Goal: Information Seeking & Learning: Check status

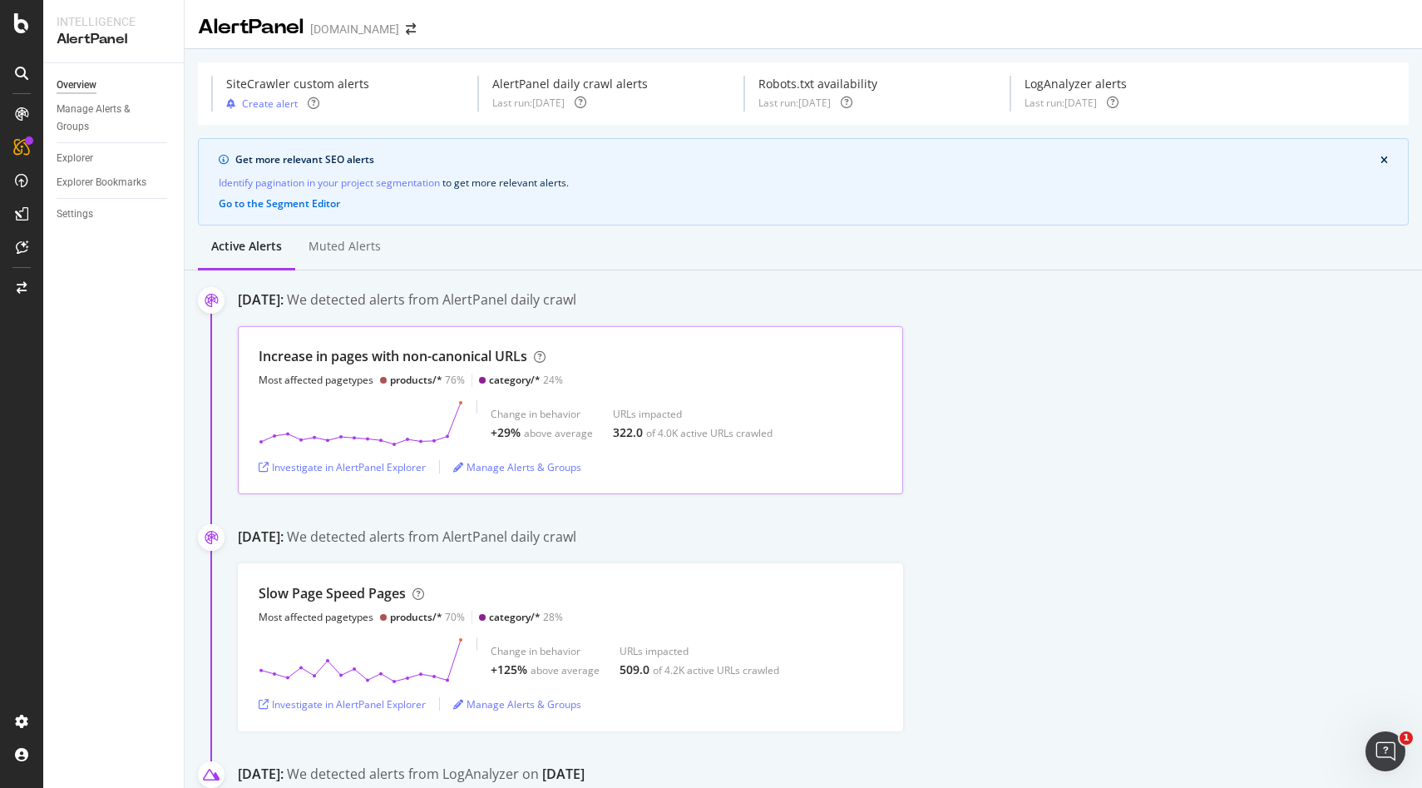
click at [484, 414] on div "Change in behavior +29% above average URLs impacted 322.0 of 4.0K active URLs c…" at bounding box center [571, 423] width 624 height 47
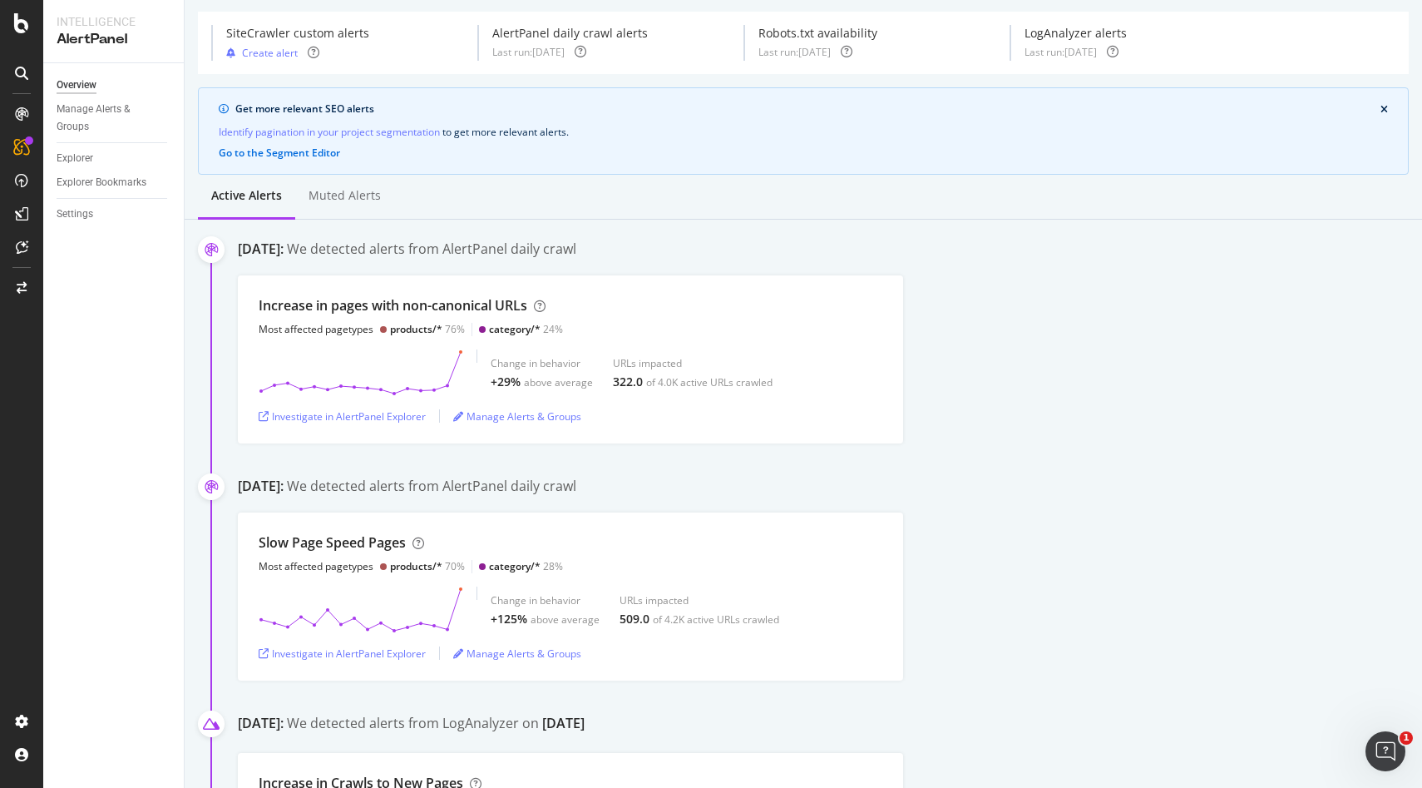
scroll to position [67, 0]
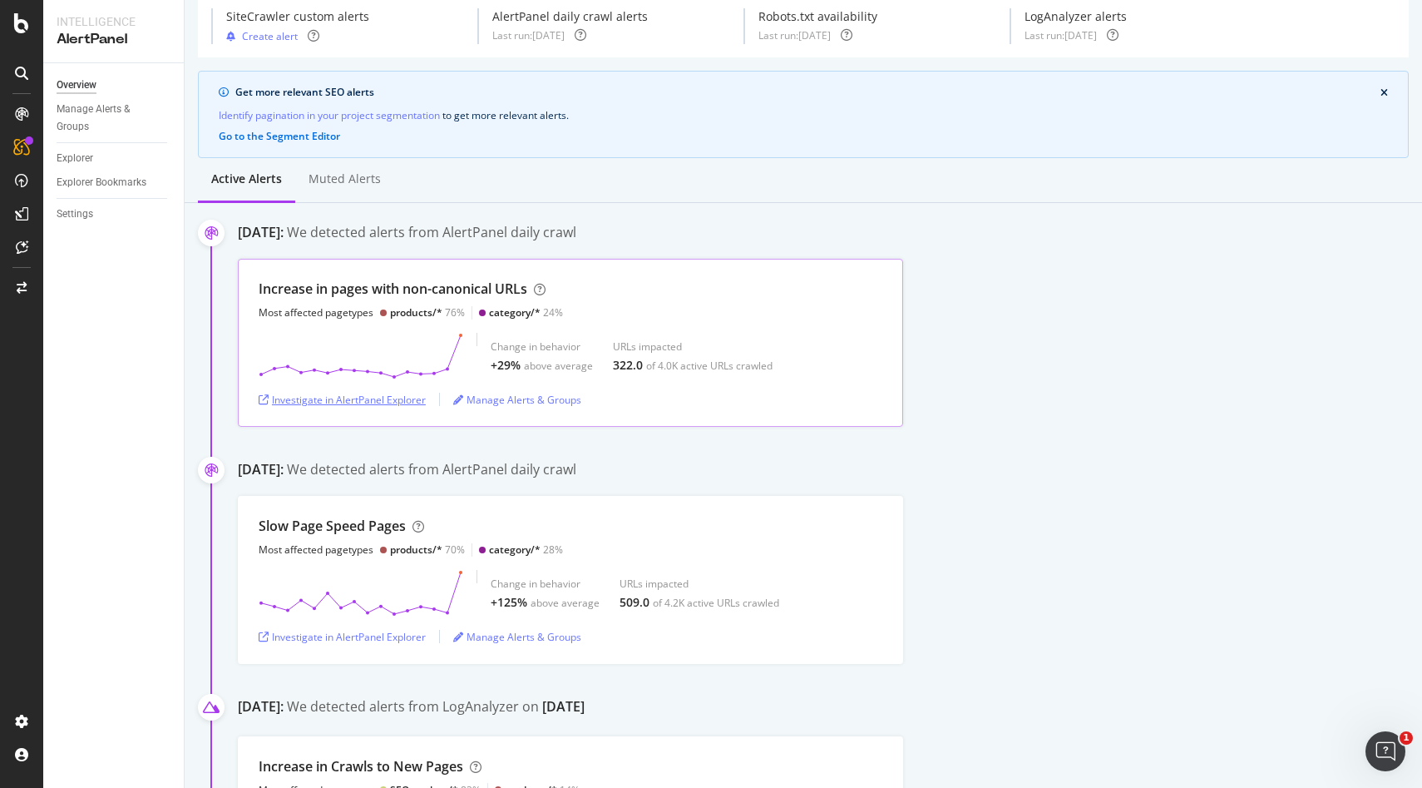
click at [354, 401] on div "Investigate in AlertPanel Explorer" at bounding box center [342, 400] width 167 height 14
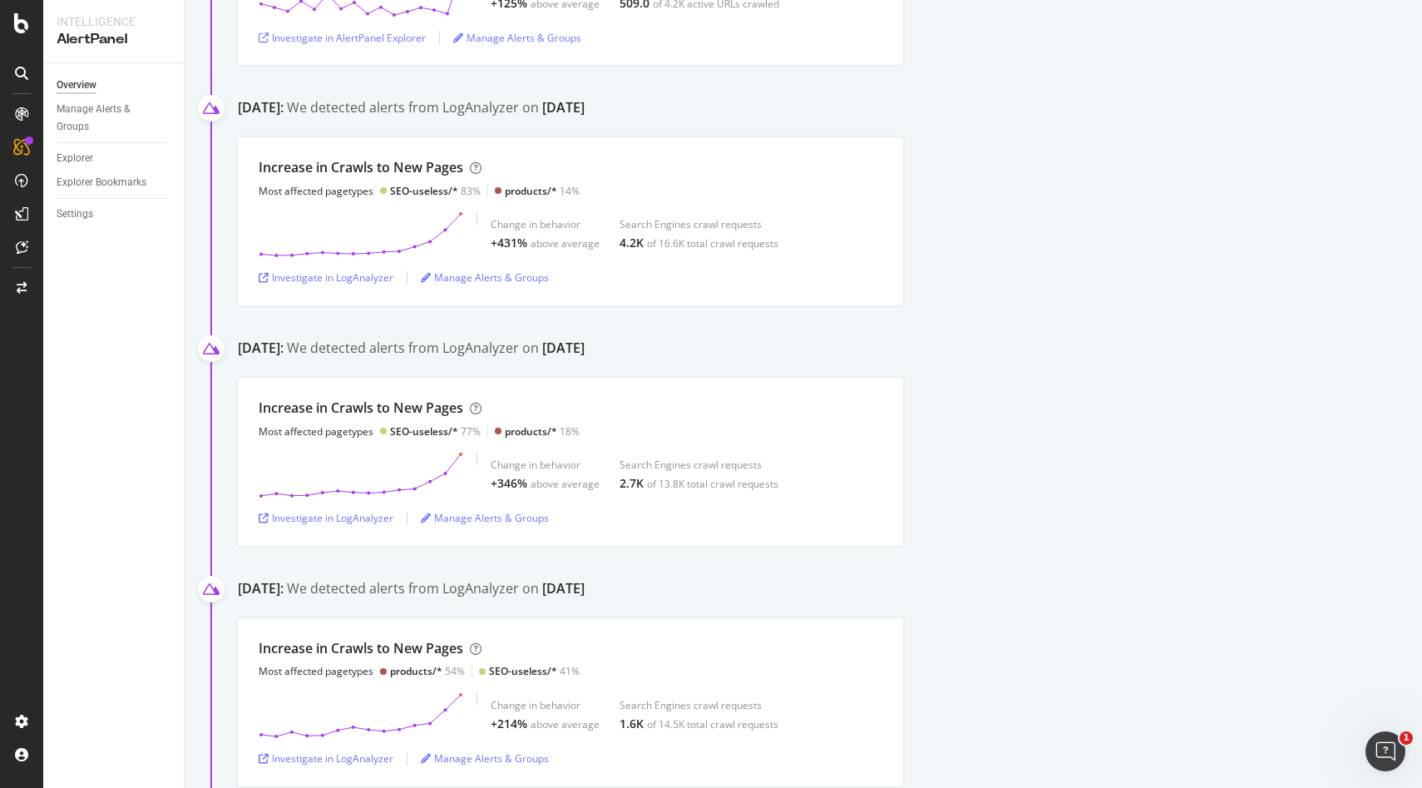
scroll to position [0, 0]
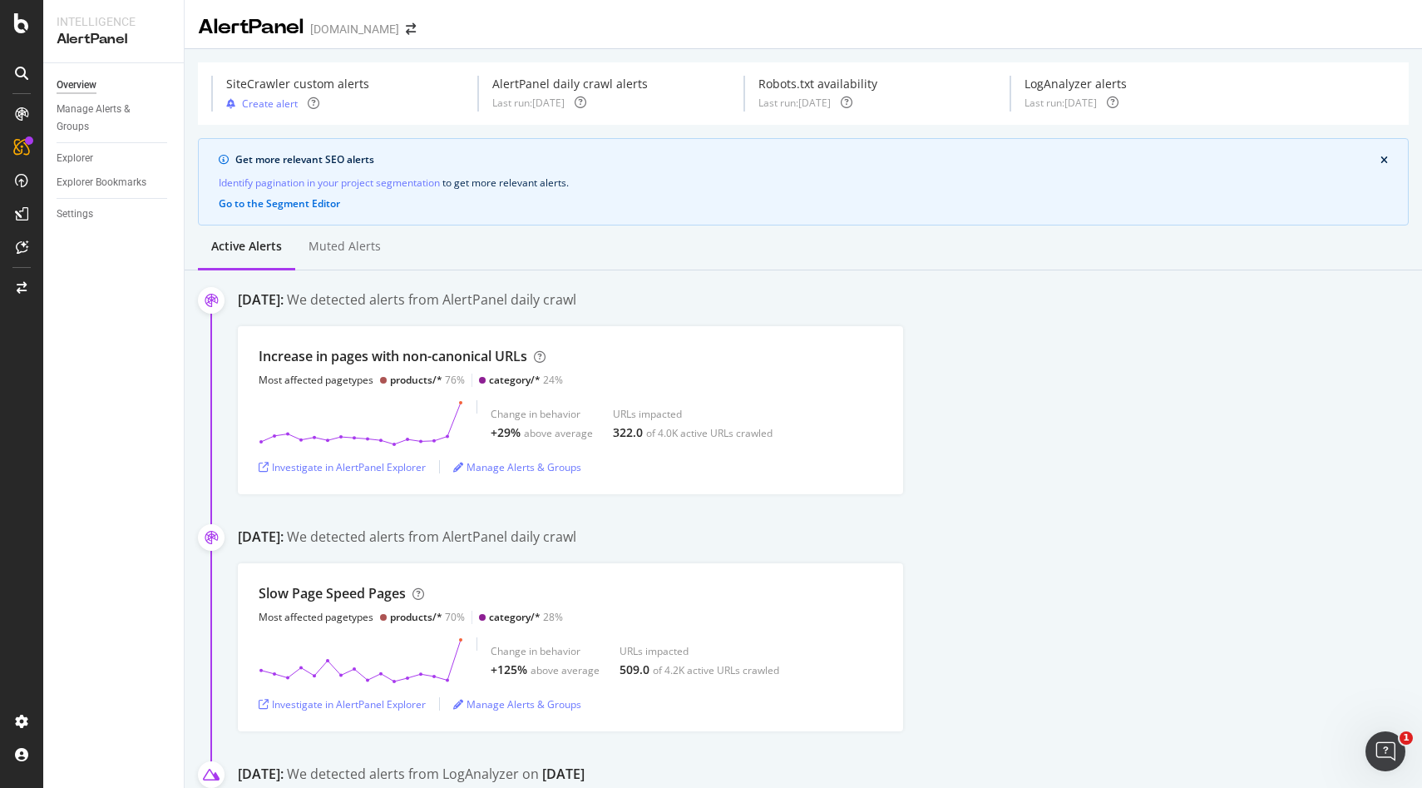
click at [1097, 106] on div "Last run: 2025 Oct. 14th" at bounding box center [1061, 103] width 72 height 14
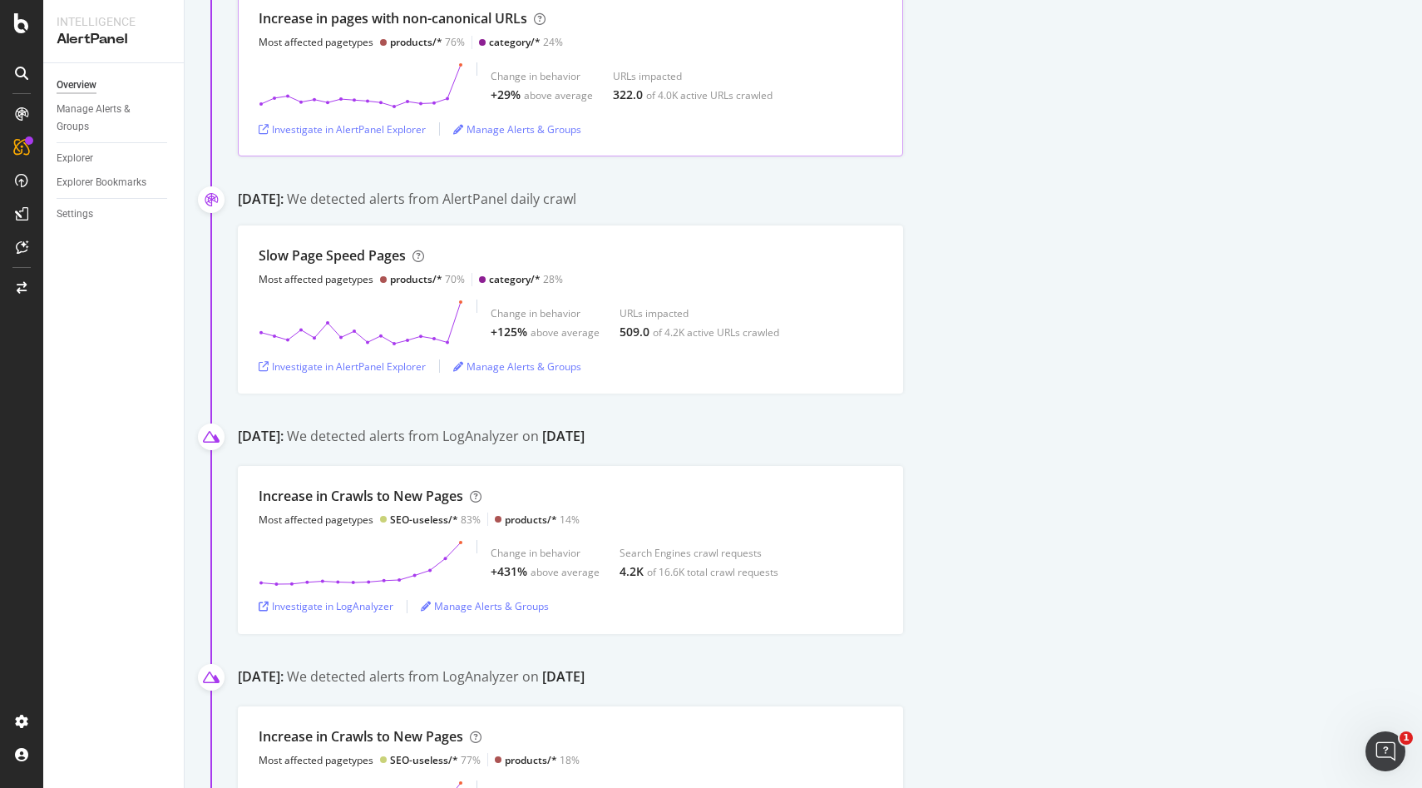
scroll to position [429, 0]
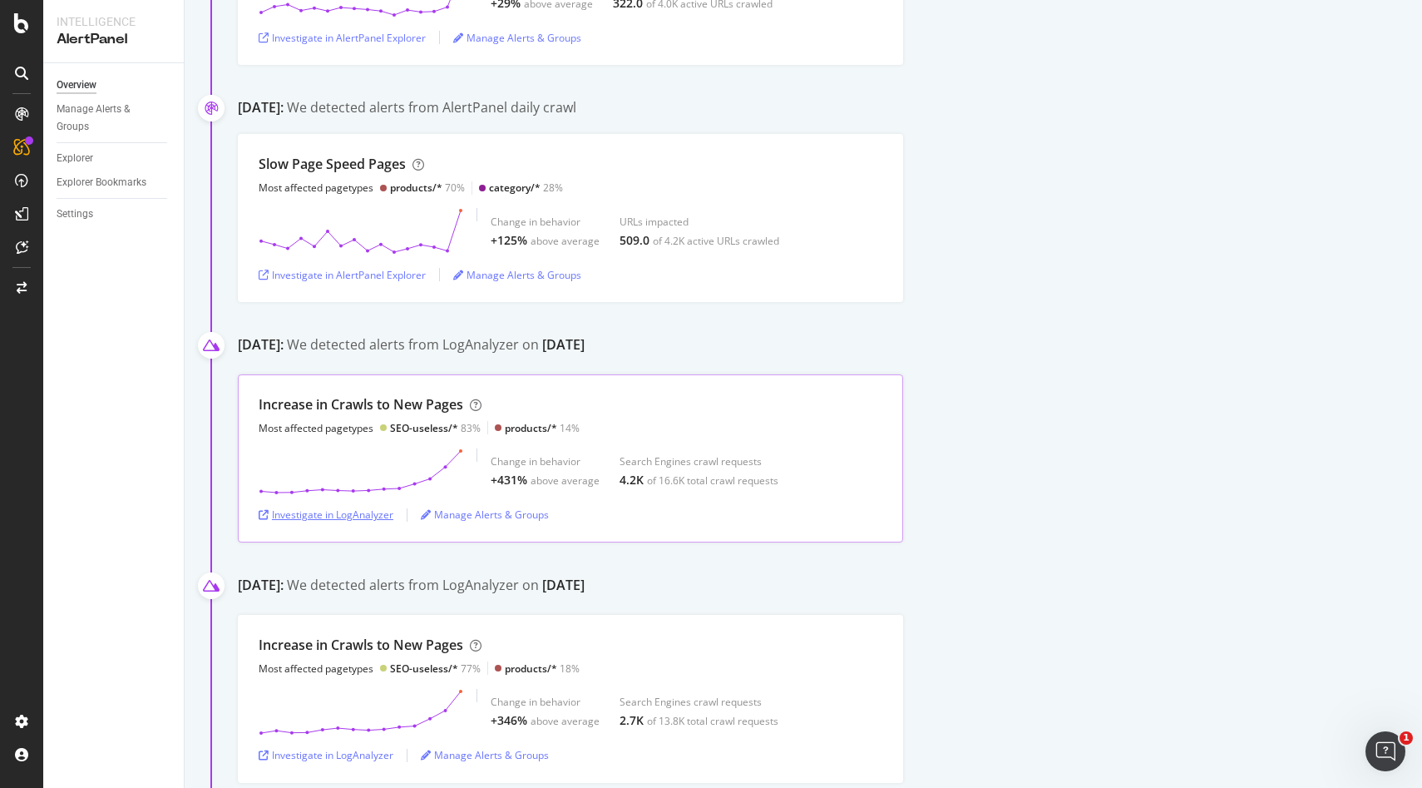
click at [363, 510] on div "Investigate in LogAnalyzer" at bounding box center [326, 514] width 135 height 14
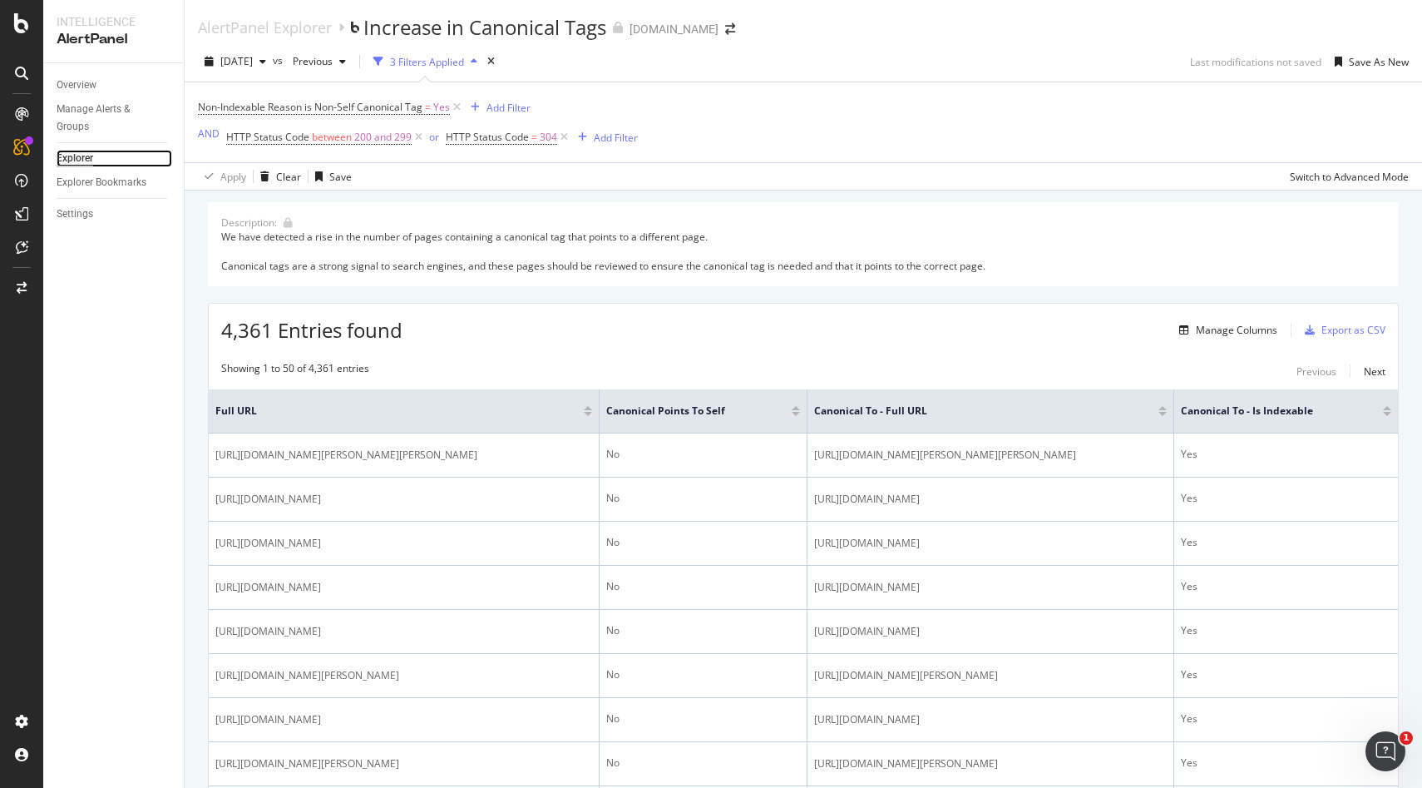
click at [74, 164] on div "Explorer" at bounding box center [75, 158] width 37 height 17
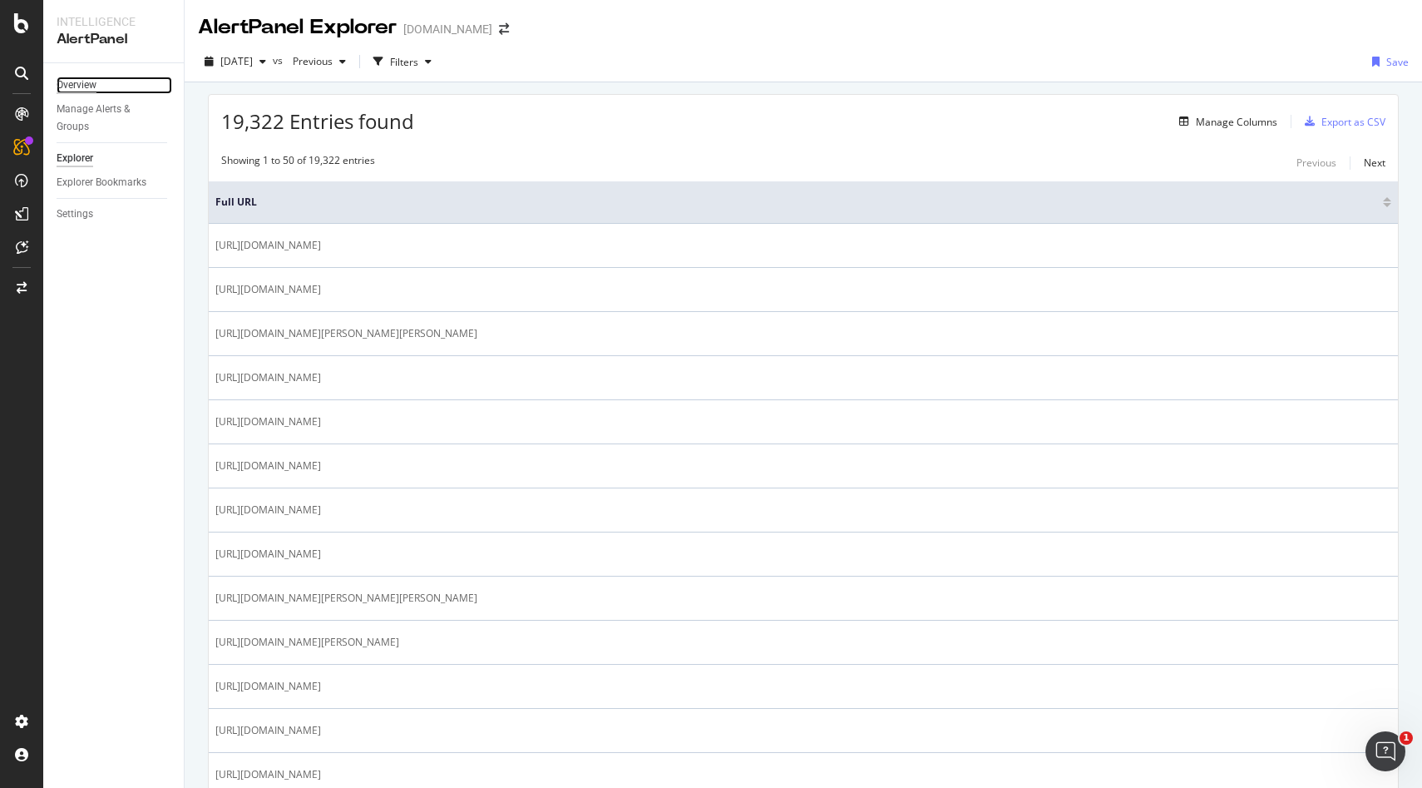
click at [82, 80] on div "Overview" at bounding box center [77, 85] width 40 height 17
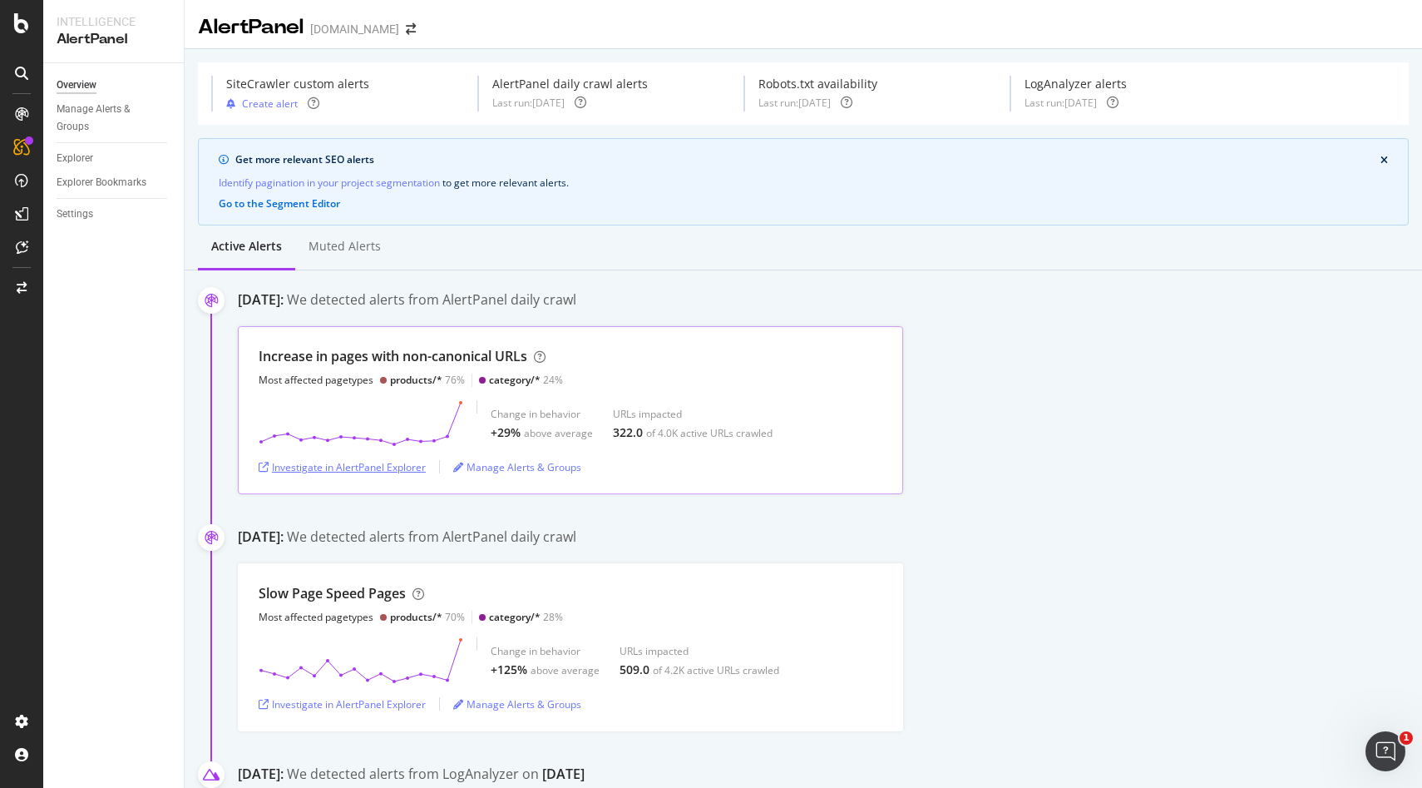
click at [393, 469] on div "Investigate in AlertPanel Explorer" at bounding box center [342, 467] width 167 height 14
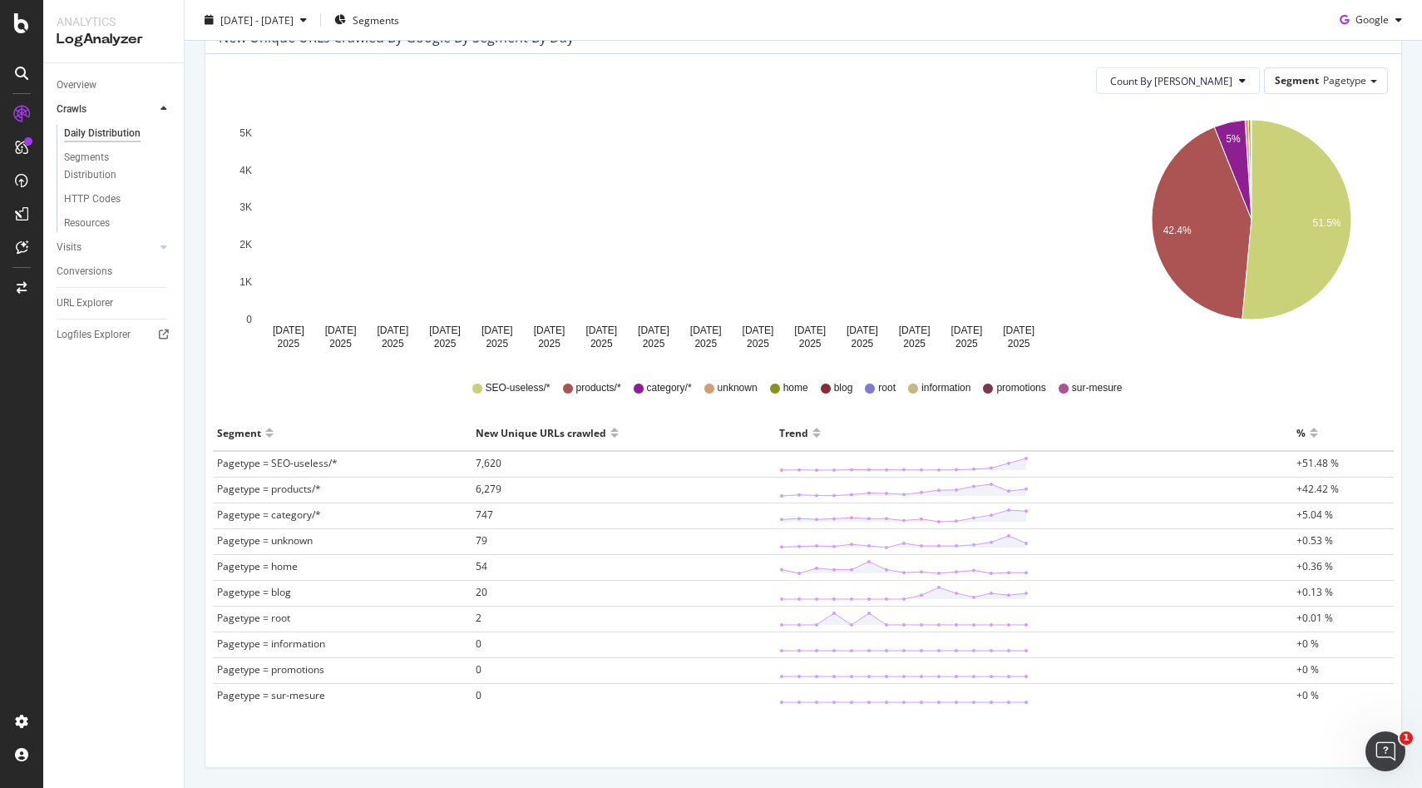
scroll to position [247, 0]
